Goal: Information Seeking & Learning: Learn about a topic

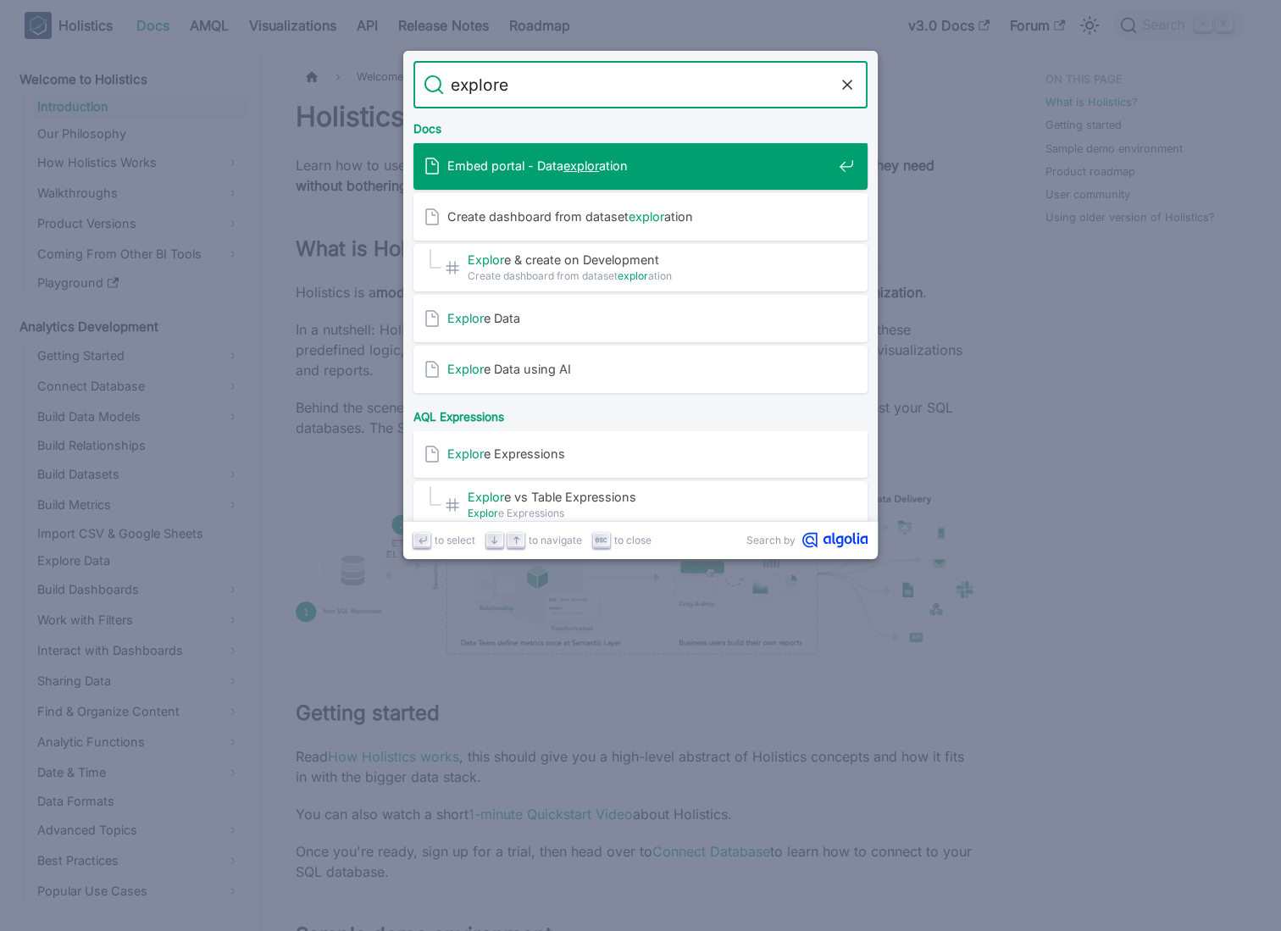
type input "explorer"
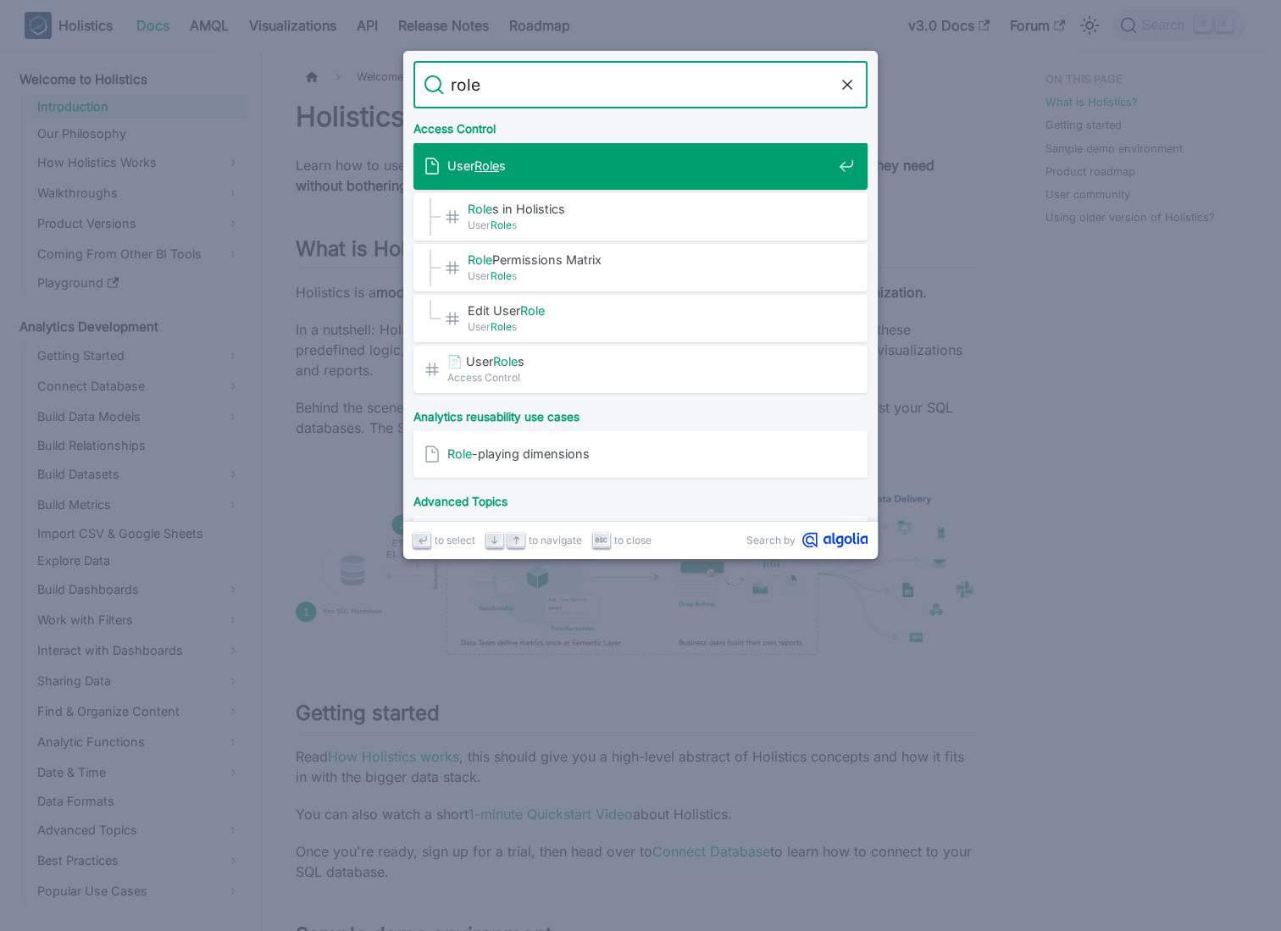
type input "roles"
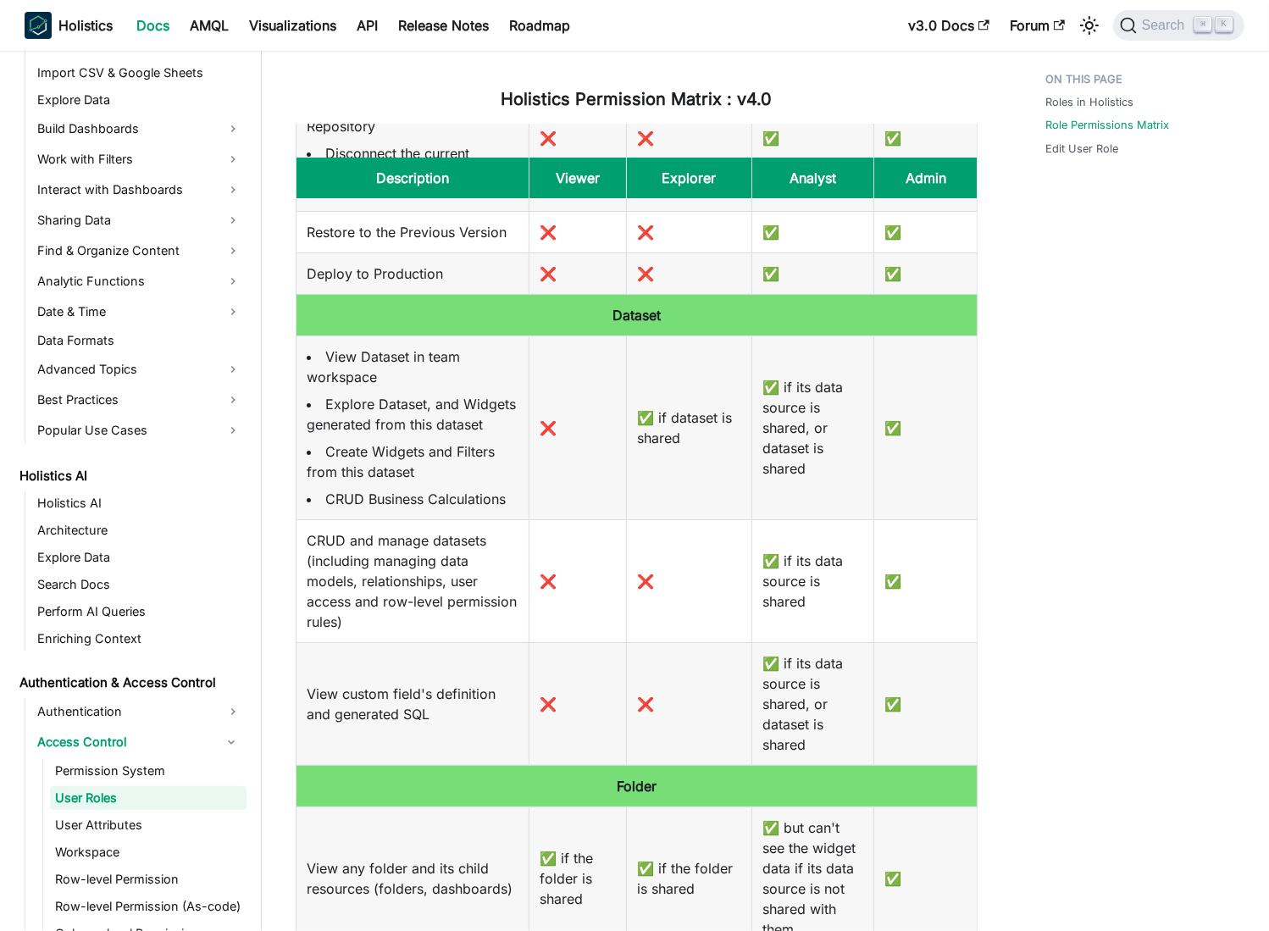
scroll to position [668, 0]
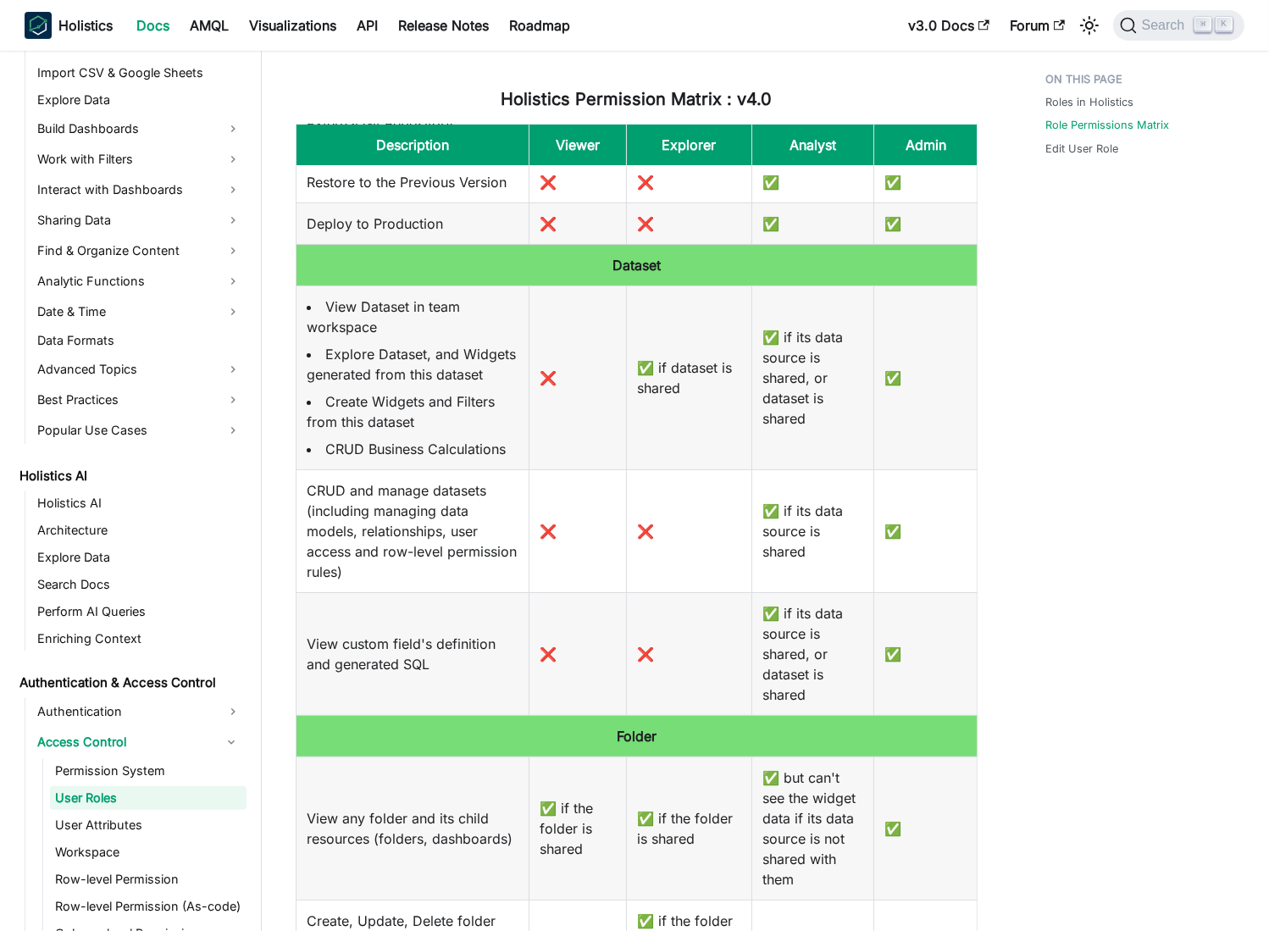
click at [672, 381] on td "✅ if dataset is shared" at bounding box center [689, 377] width 126 height 184
click at [682, 381] on td "✅ if dataset is shared" at bounding box center [689, 377] width 126 height 184
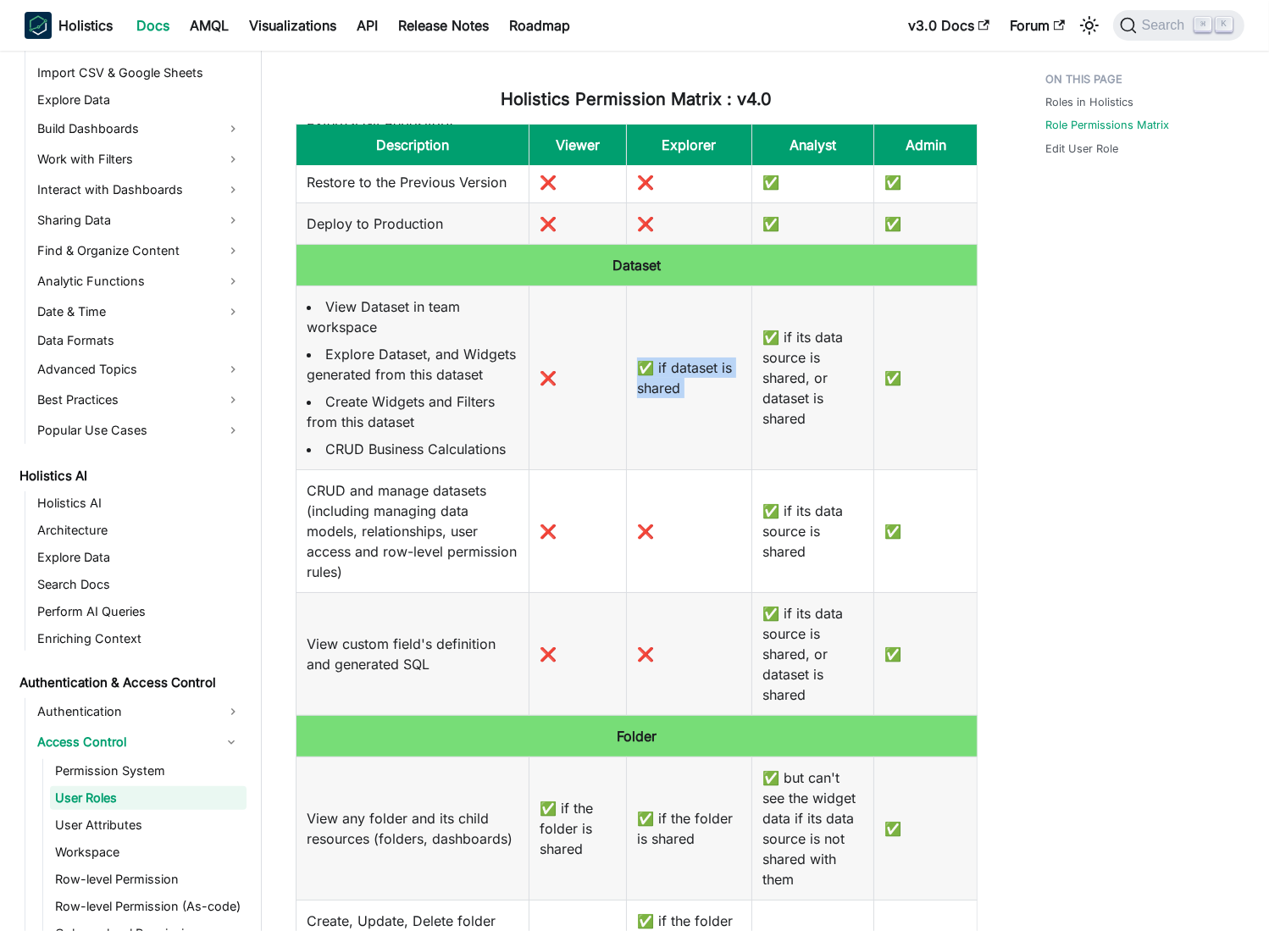
click at [682, 381] on td "✅ if dataset is shared" at bounding box center [689, 377] width 126 height 184
click at [679, 384] on td "✅ if dataset is shared" at bounding box center [689, 377] width 126 height 184
